Goal: Obtain resource: Download file/media

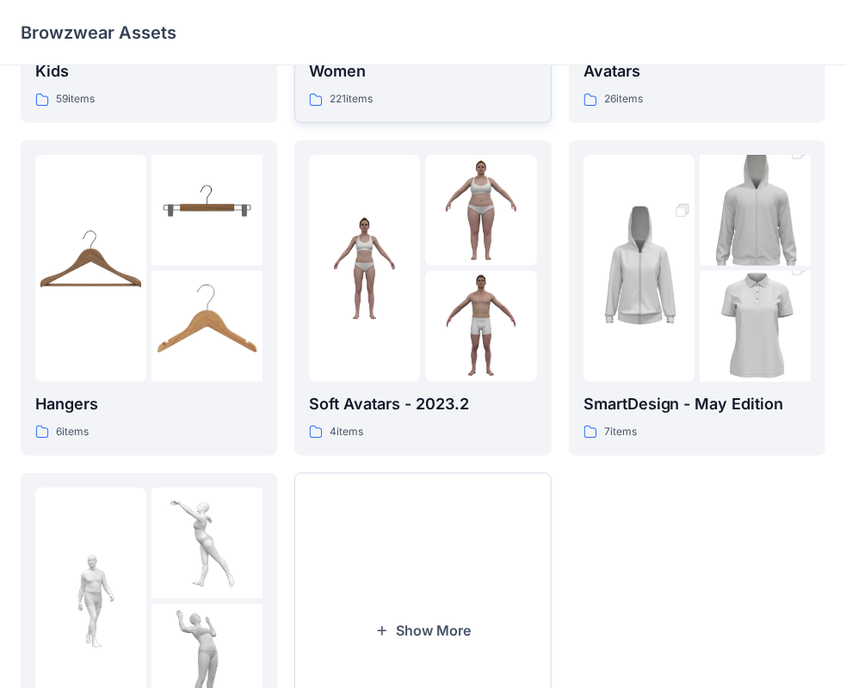
scroll to position [427, 0]
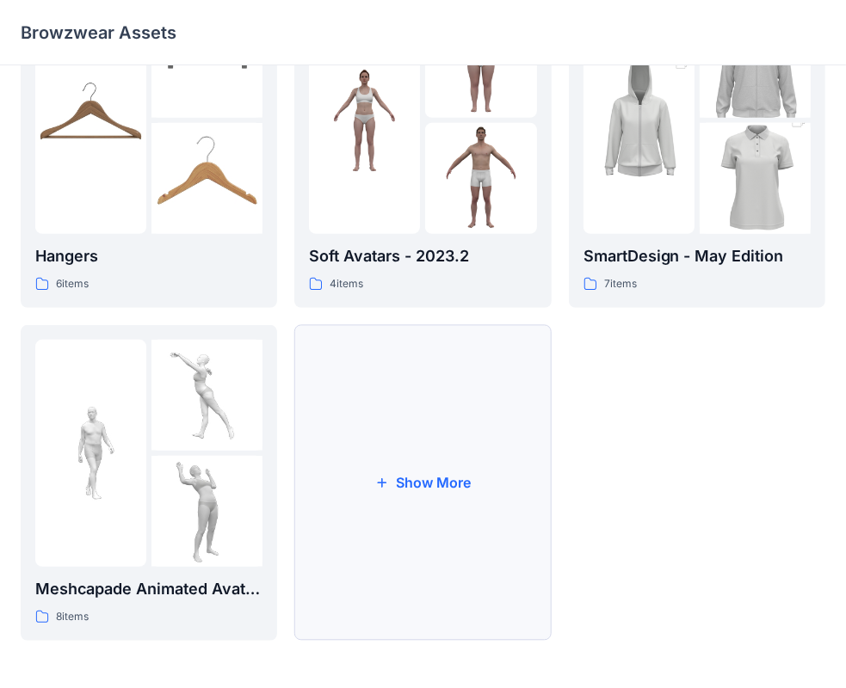
click at [392, 482] on button "Show More" at bounding box center [422, 483] width 256 height 316
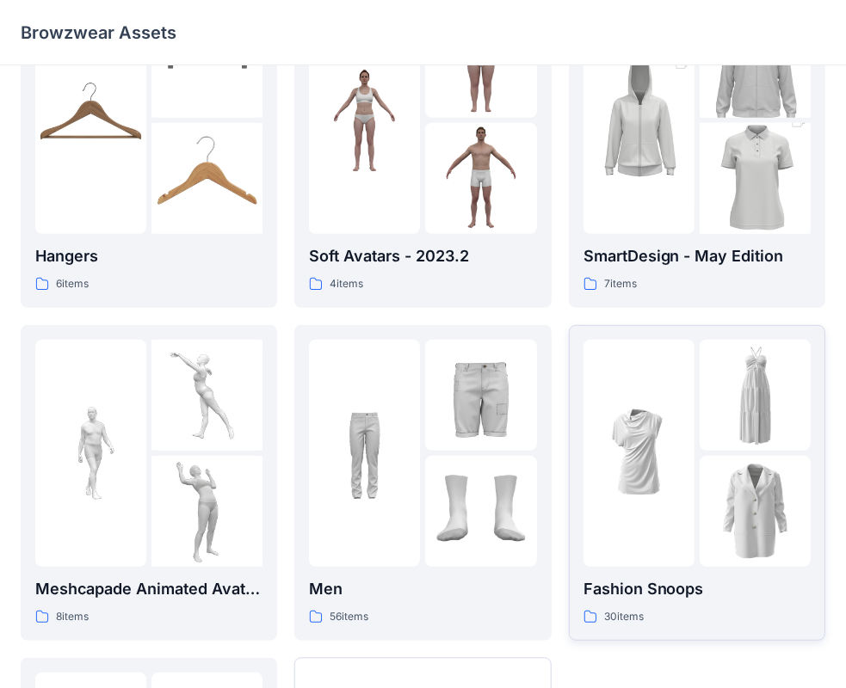
click at [697, 425] on div at bounding box center [696, 453] width 227 height 227
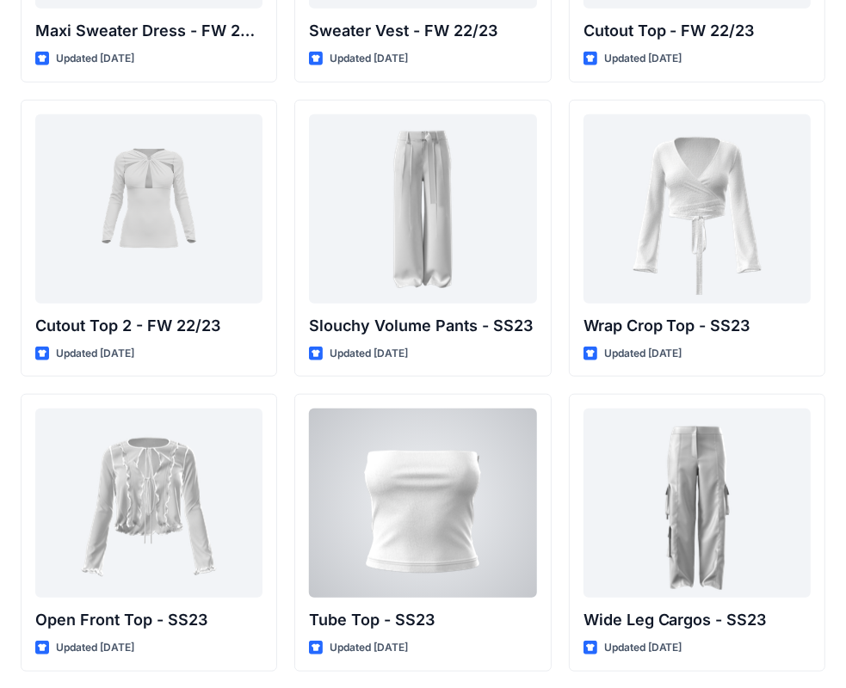
scroll to position [842, 0]
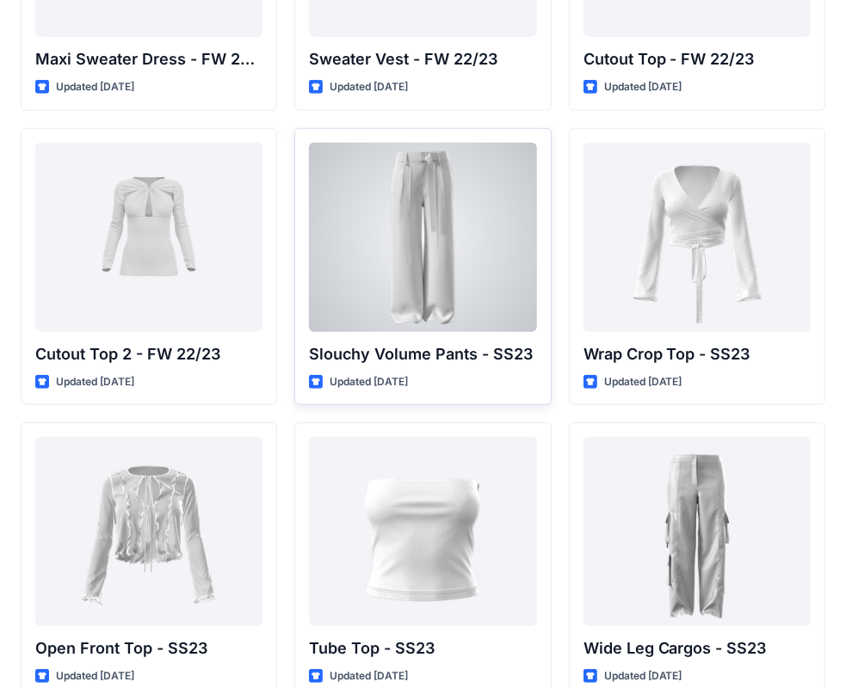
click at [437, 233] on div at bounding box center [422, 237] width 227 height 189
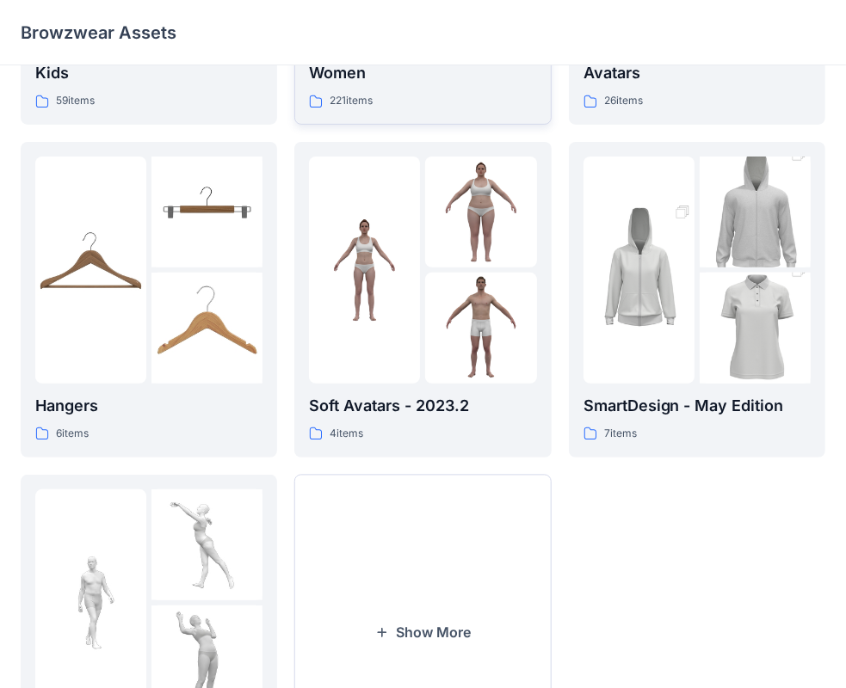
scroll to position [427, 0]
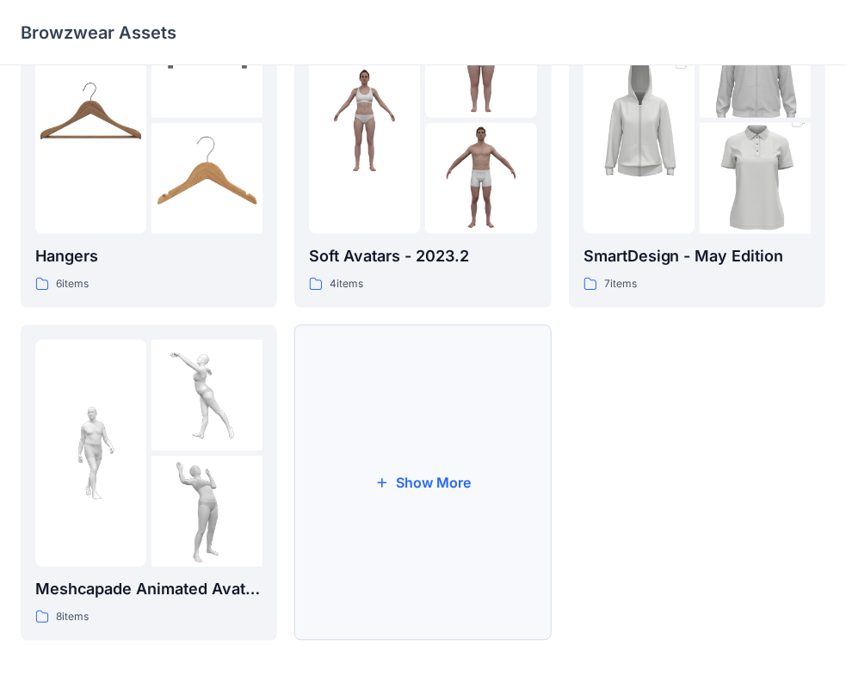
click at [445, 497] on button "Show More" at bounding box center [422, 483] width 256 height 316
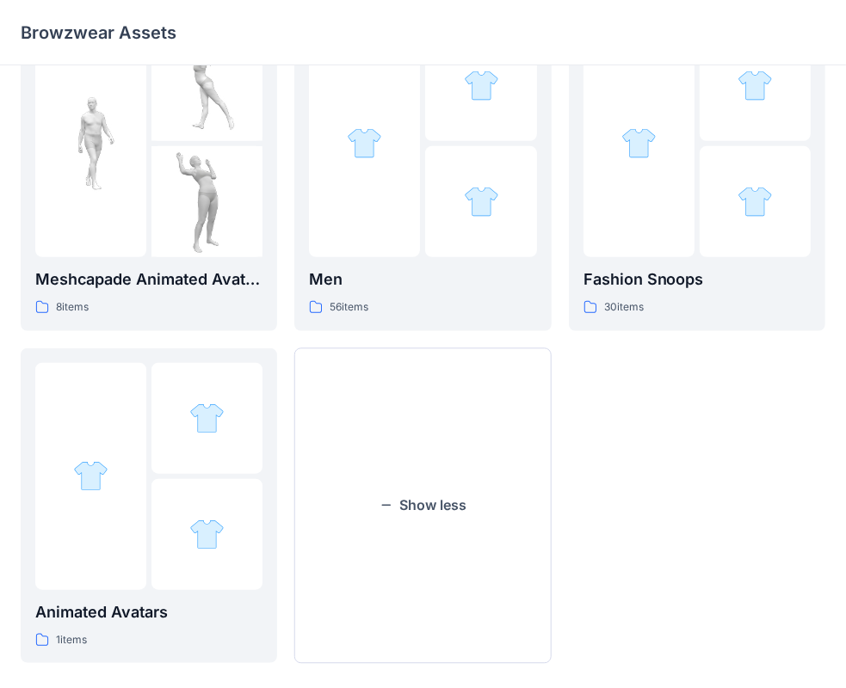
scroll to position [740, 0]
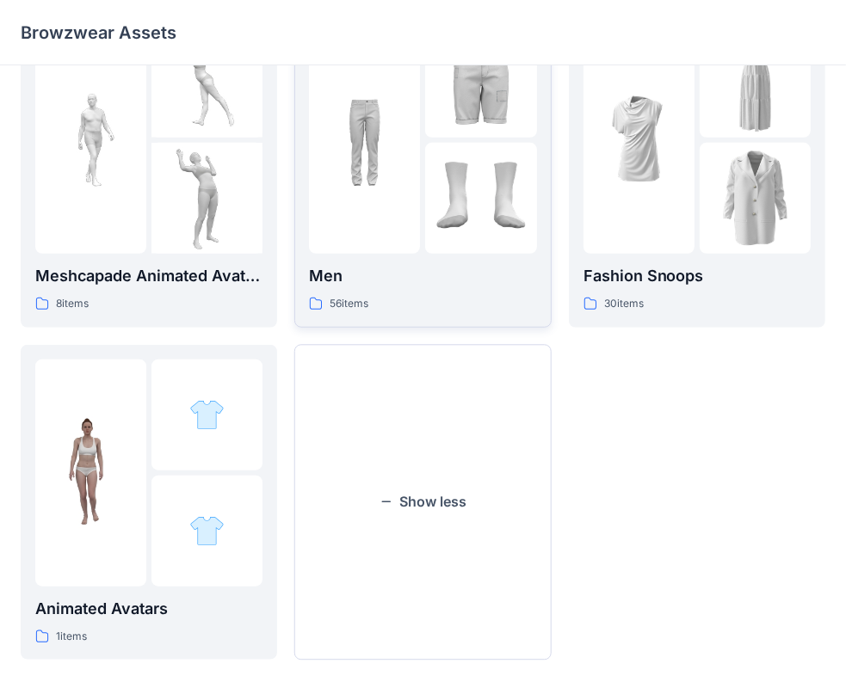
click at [423, 296] on div "56 items" at bounding box center [422, 304] width 227 height 18
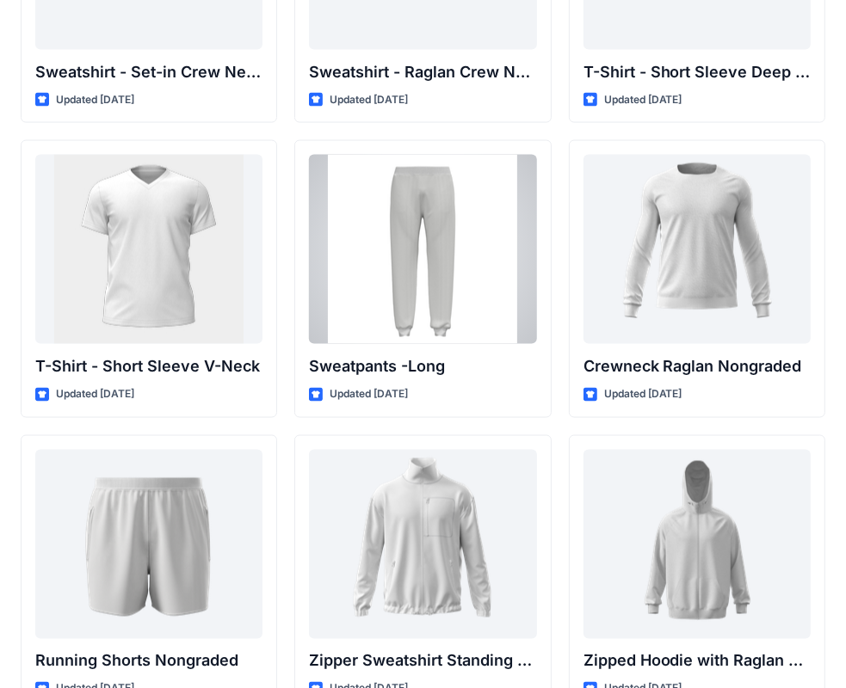
scroll to position [1749, 0]
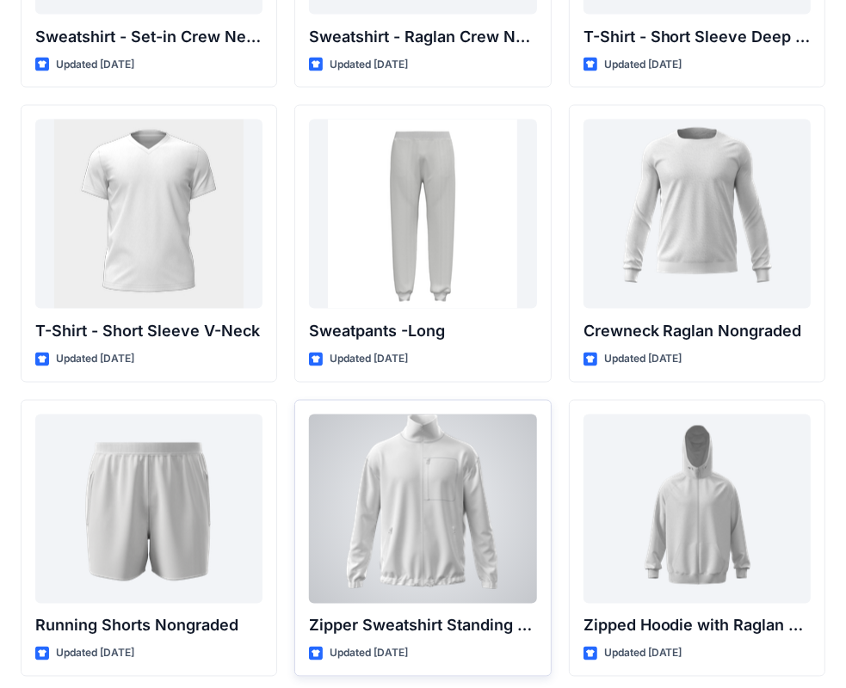
click at [485, 497] on div at bounding box center [422, 509] width 227 height 189
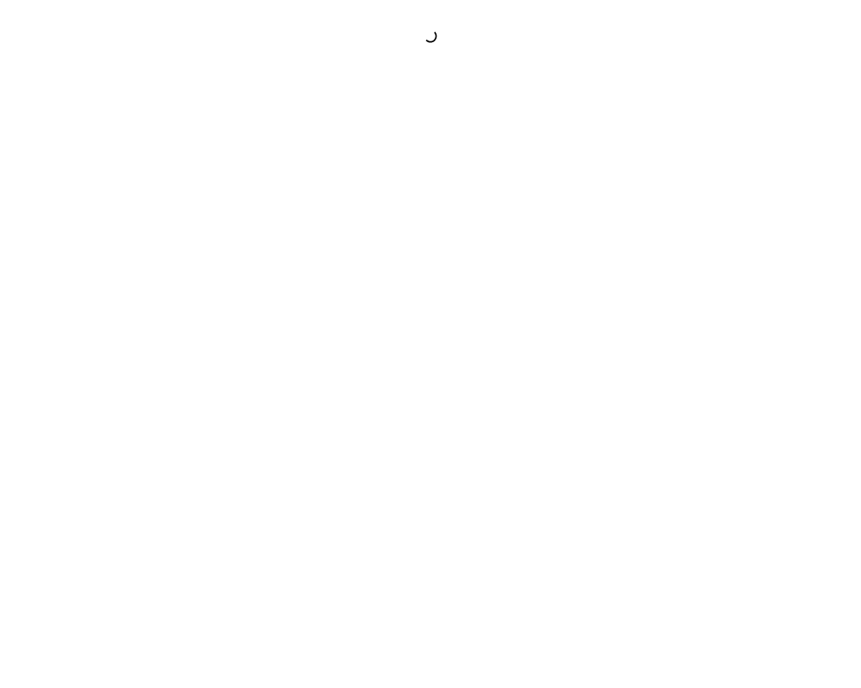
click at [485, 497] on div at bounding box center [430, 344] width 861 height 688
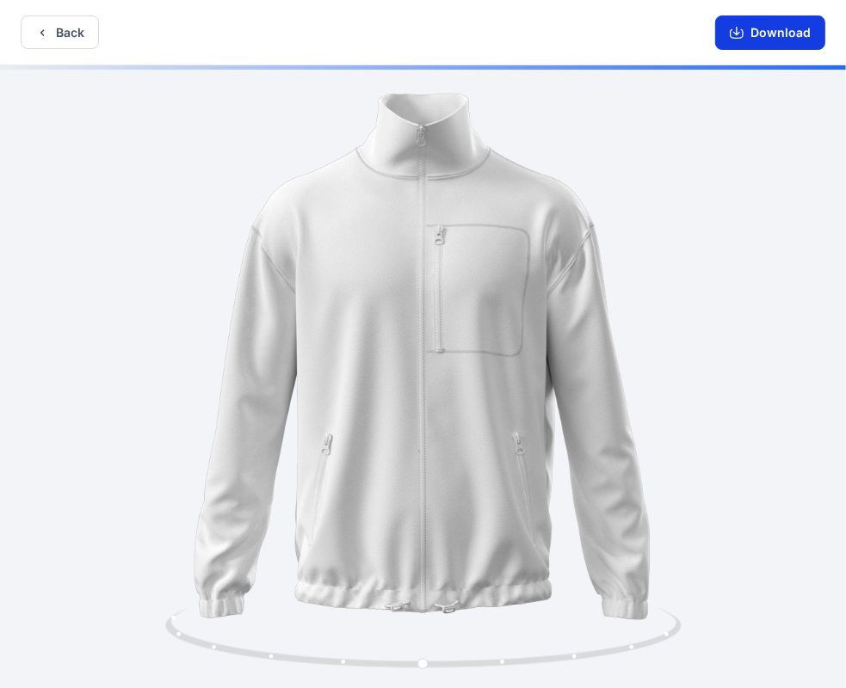
click at [743, 41] on button "Download" at bounding box center [770, 32] width 110 height 34
